Goal: Transaction & Acquisition: Purchase product/service

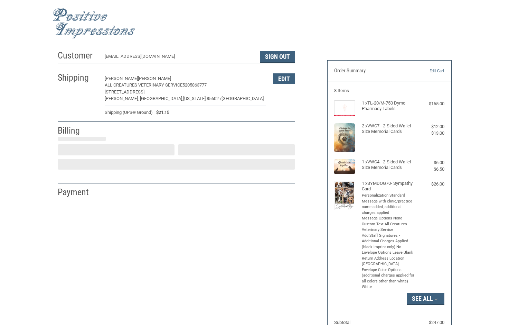
select select "US"
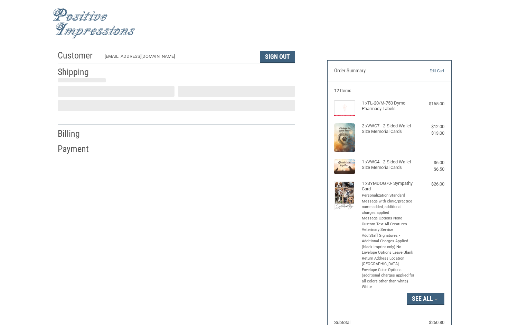
select select "US"
select select "AZ"
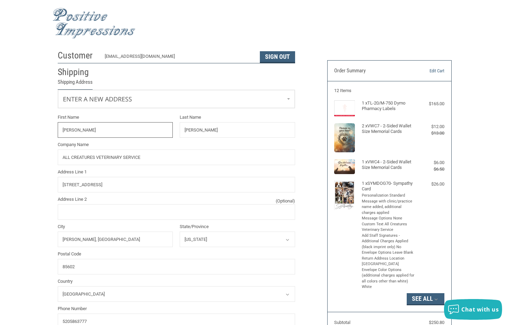
radio input "true"
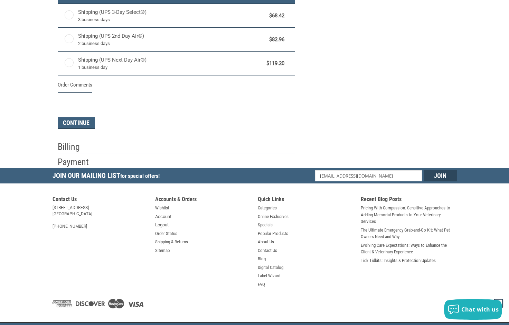
scroll to position [415, 0]
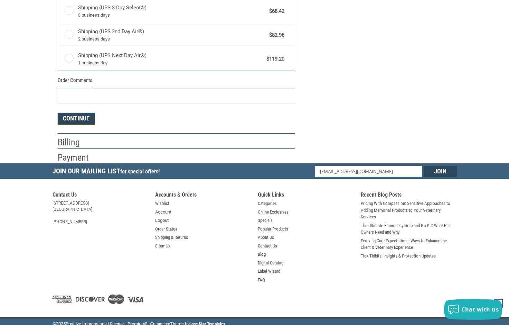
click at [67, 115] on button "Continue" at bounding box center [76, 119] width 37 height 12
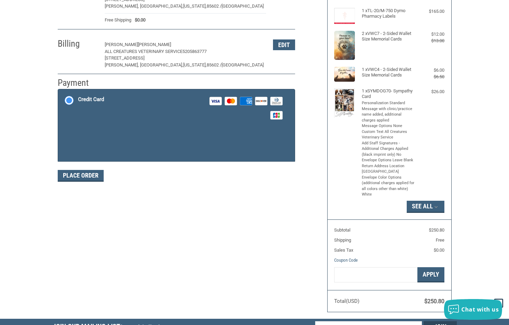
scroll to position [67, 0]
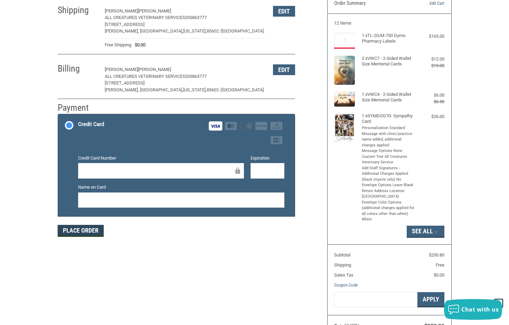
click at [84, 226] on button "Place Order" at bounding box center [81, 231] width 46 height 12
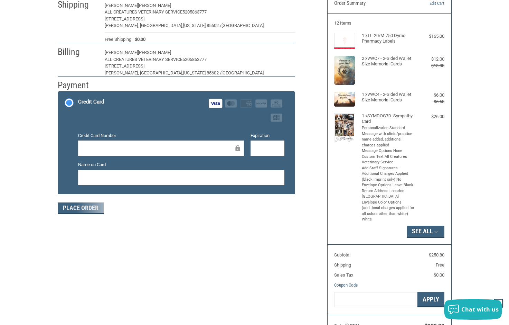
scroll to position [0, 0]
